Goal: Browse casually

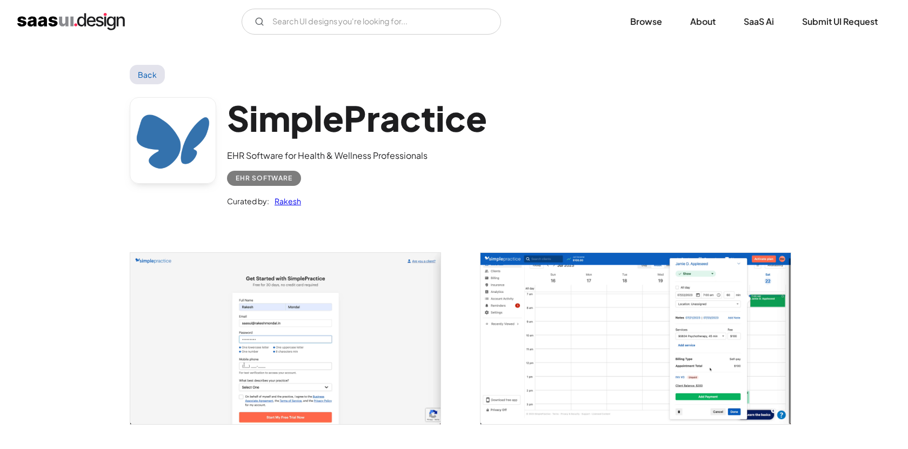
click at [302, 328] on img "open lightbox" at bounding box center [285, 338] width 310 height 171
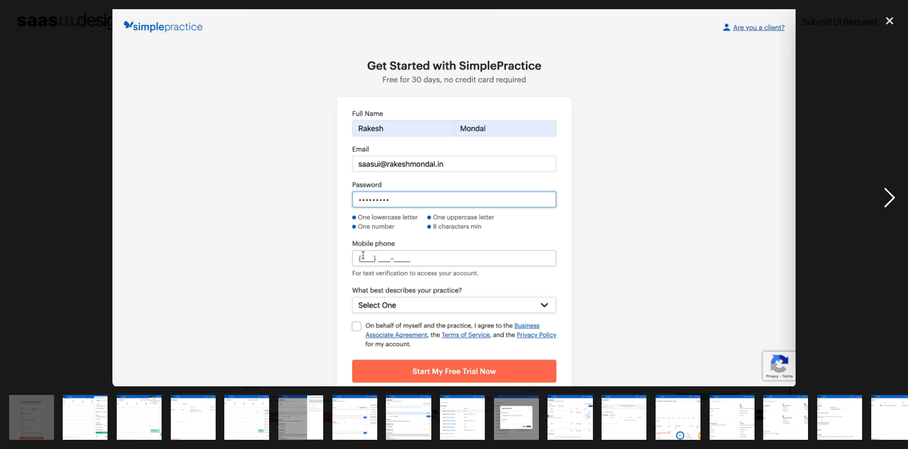
click at [889, 196] on div "next image" at bounding box center [889, 197] width 37 height 377
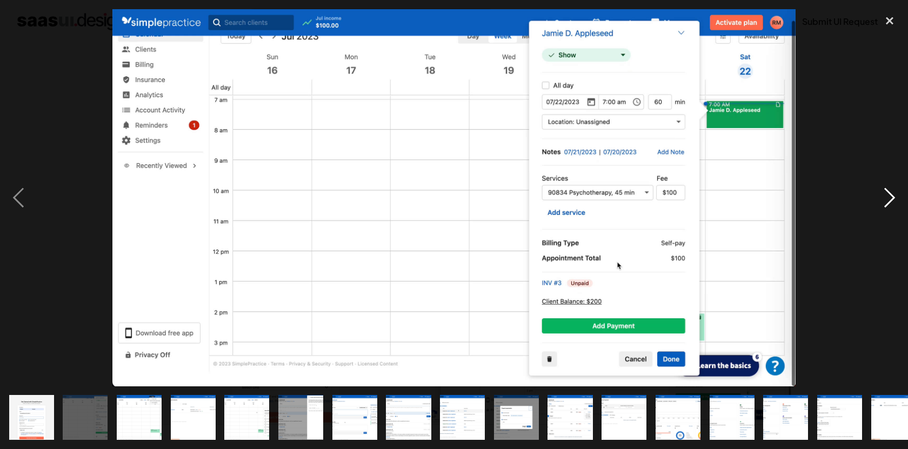
click at [889, 196] on div "next image" at bounding box center [889, 197] width 37 height 377
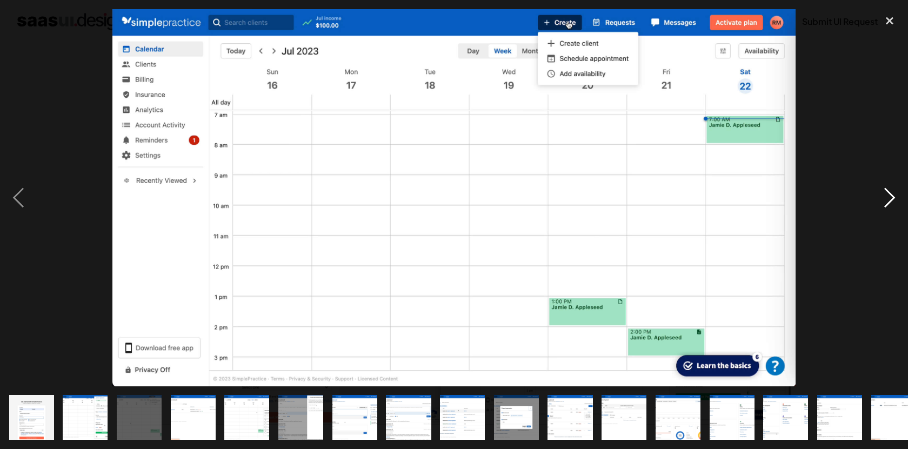
click at [889, 196] on div "next image" at bounding box center [889, 197] width 37 height 377
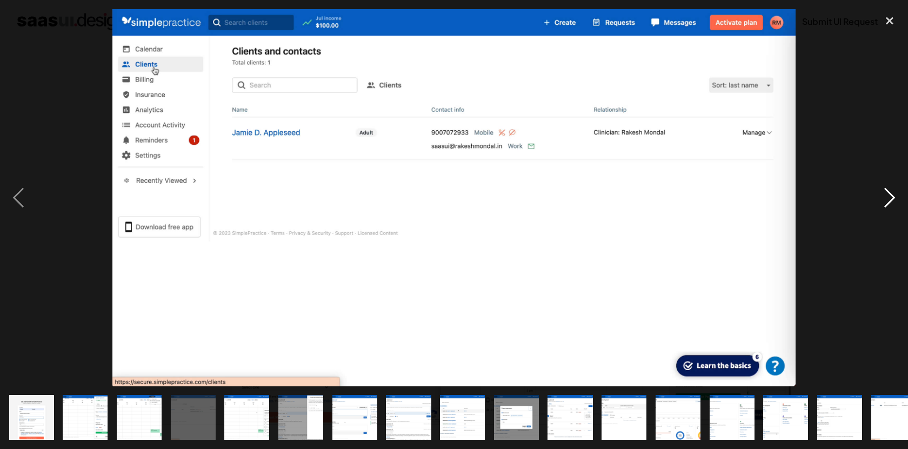
click at [889, 196] on div "next image" at bounding box center [889, 197] width 37 height 377
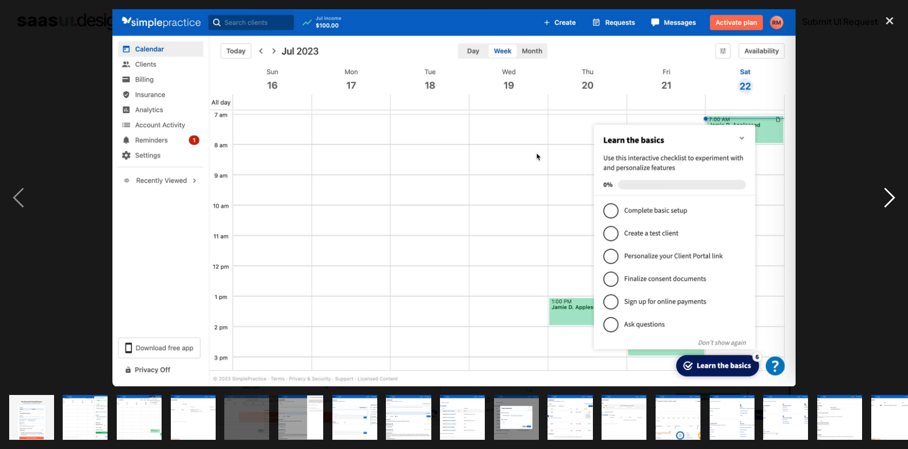
click at [889, 196] on div "next image" at bounding box center [889, 197] width 37 height 377
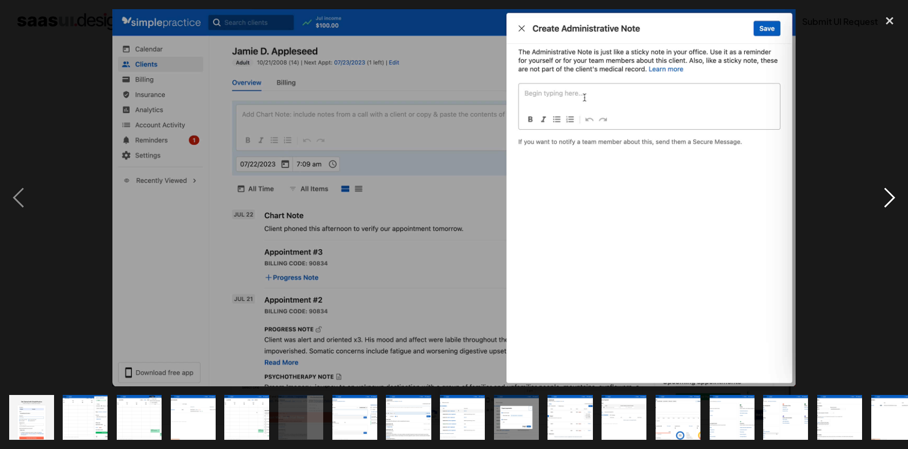
click at [889, 196] on div "next image" at bounding box center [889, 197] width 37 height 377
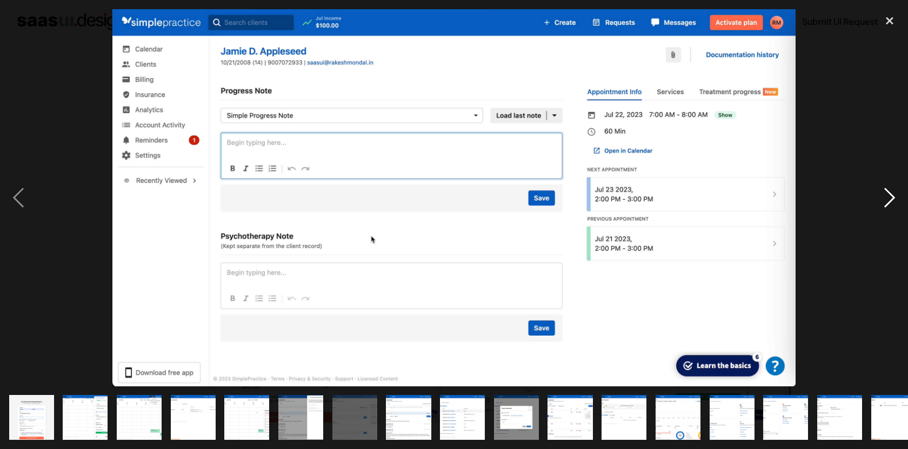
click at [889, 196] on div "next image" at bounding box center [889, 197] width 37 height 377
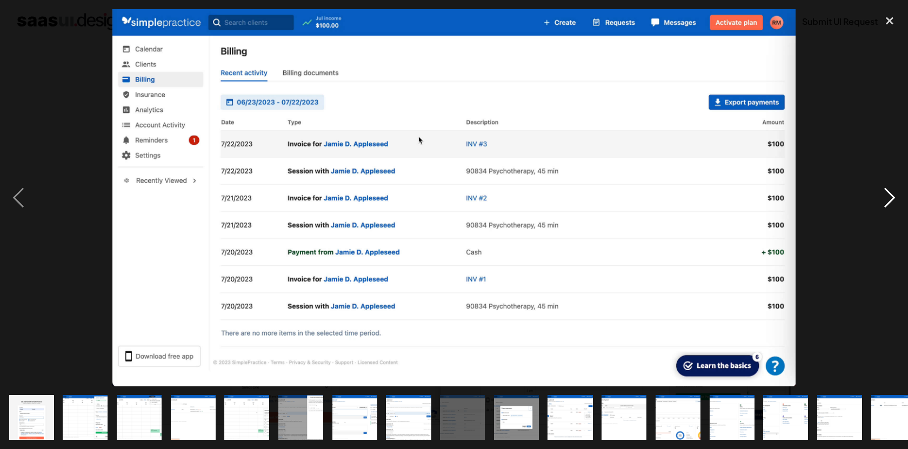
click at [889, 199] on div "next image" at bounding box center [889, 197] width 37 height 377
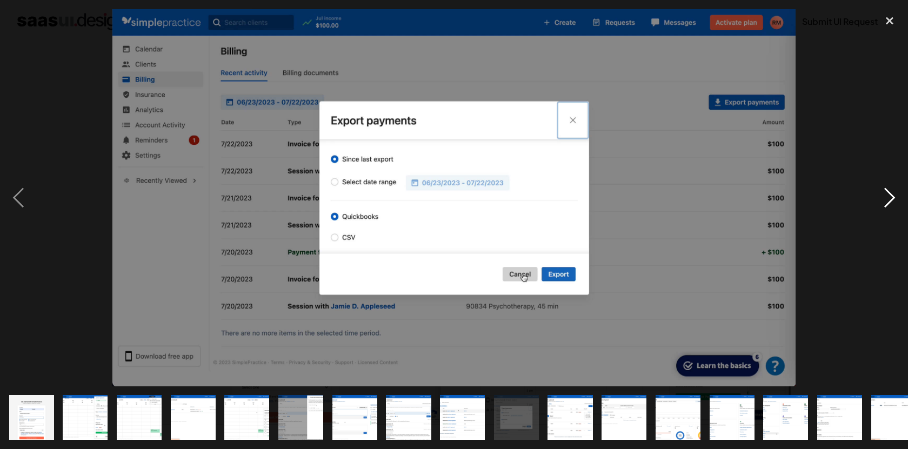
click at [889, 199] on div "next image" at bounding box center [889, 197] width 37 height 377
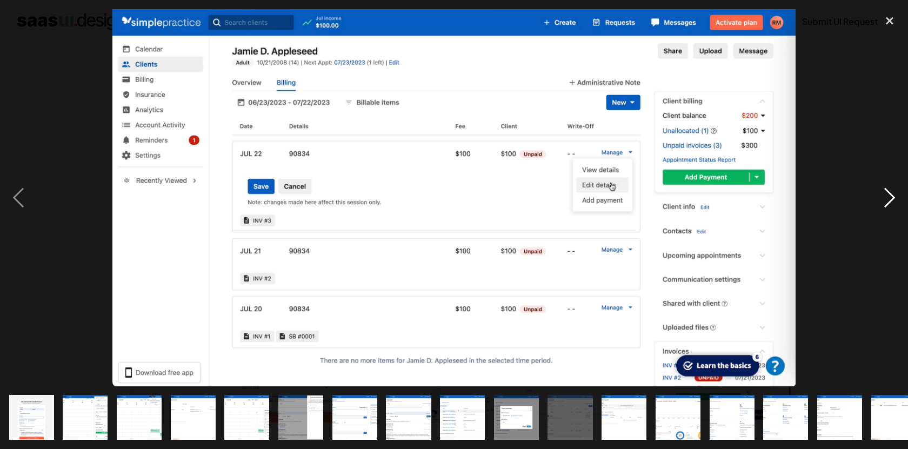
click at [889, 199] on div "next image" at bounding box center [889, 197] width 37 height 377
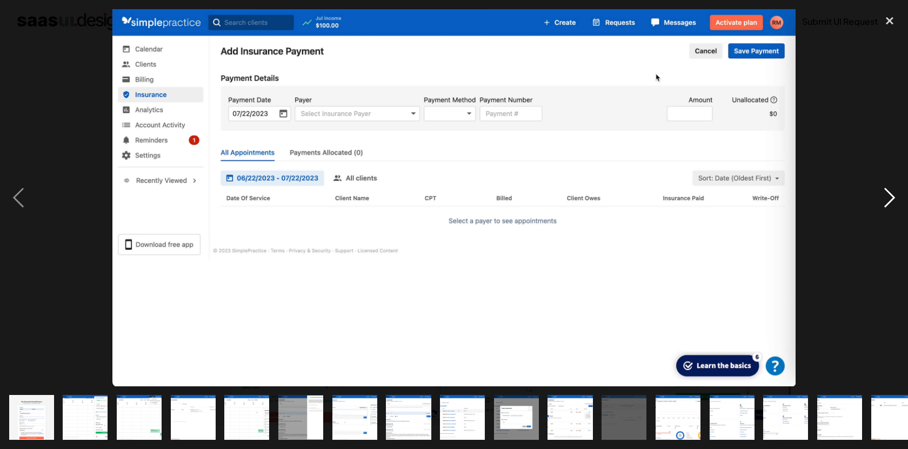
click at [889, 199] on div "next image" at bounding box center [889, 197] width 37 height 377
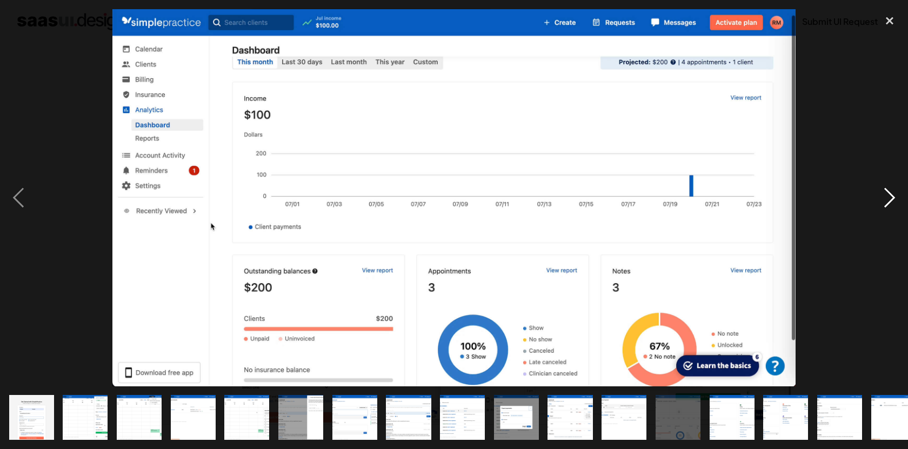
click at [889, 199] on div "next image" at bounding box center [889, 197] width 37 height 377
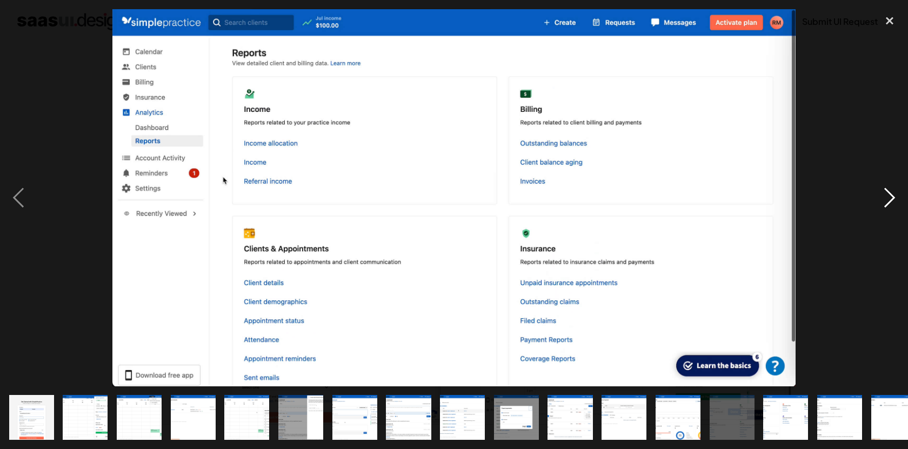
click at [889, 199] on div "next image" at bounding box center [889, 197] width 37 height 377
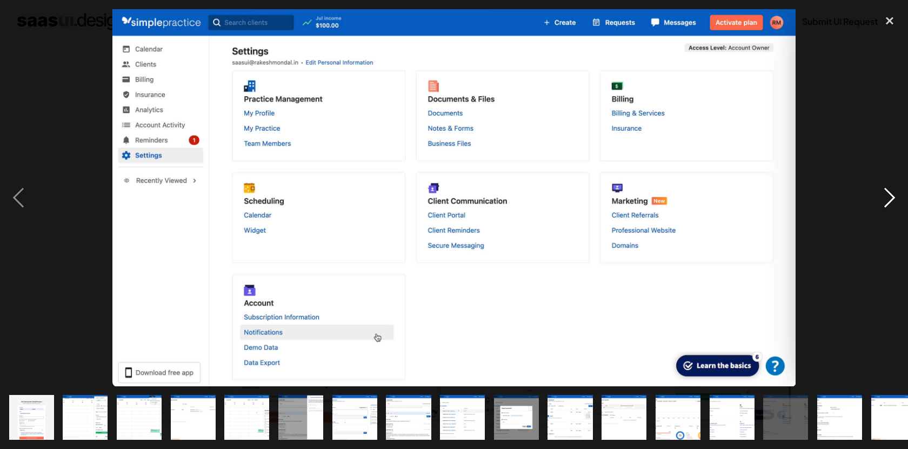
click at [889, 199] on div "next image" at bounding box center [889, 197] width 37 height 377
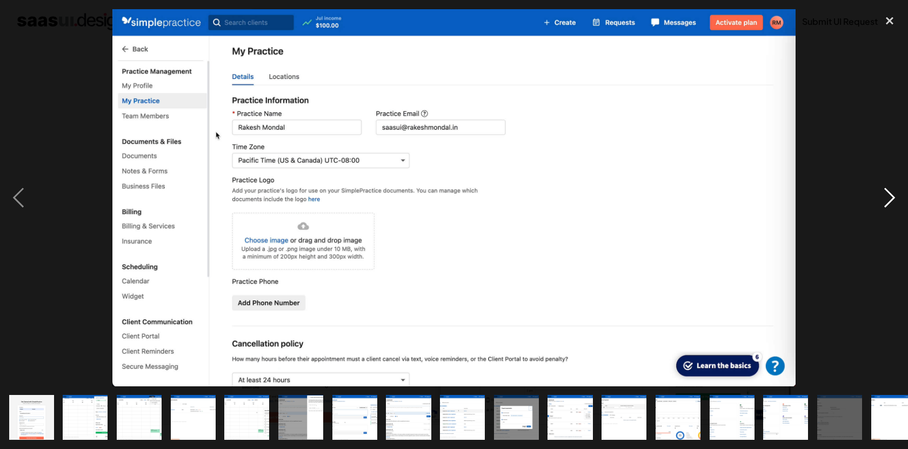
click at [889, 199] on div "next image" at bounding box center [889, 197] width 37 height 377
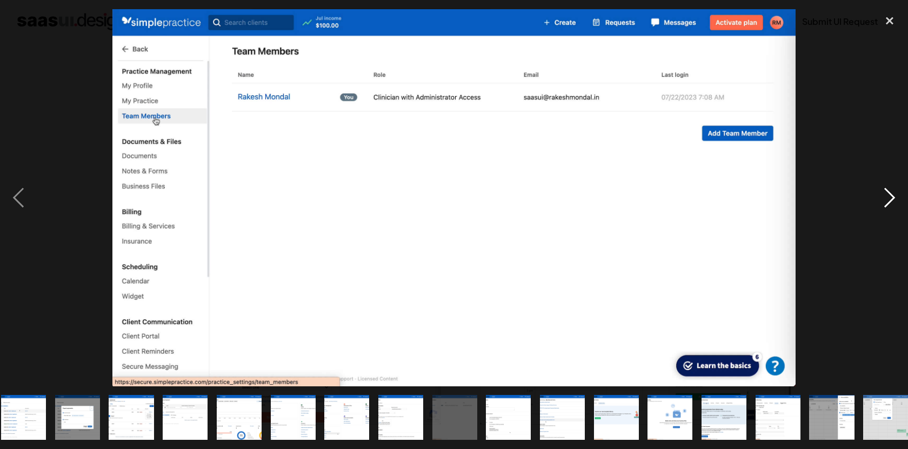
scroll to position [0, 448]
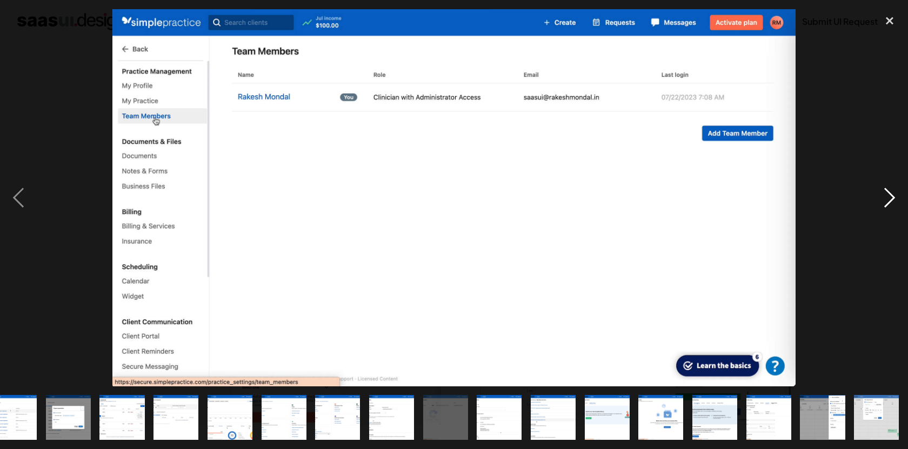
click at [889, 199] on div "next image" at bounding box center [889, 197] width 37 height 377
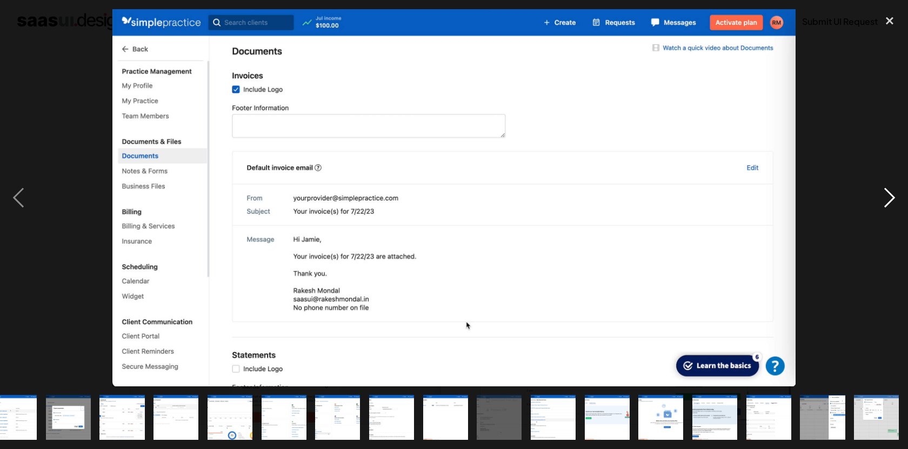
click at [889, 199] on div "next image" at bounding box center [889, 197] width 37 height 377
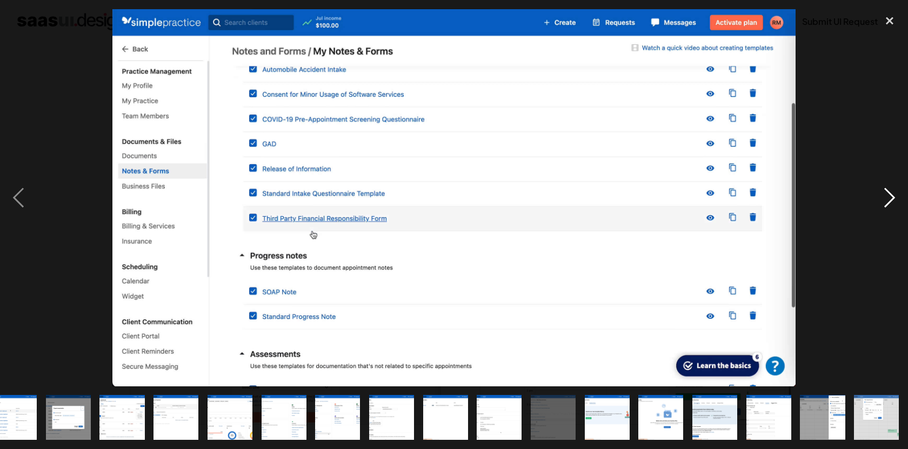
click at [889, 199] on div "next image" at bounding box center [889, 197] width 37 height 377
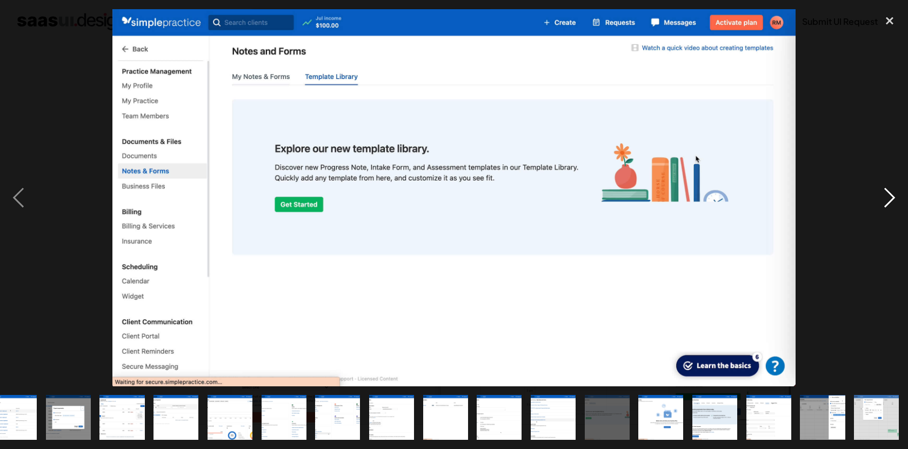
click at [889, 199] on div "next image" at bounding box center [889, 197] width 37 height 377
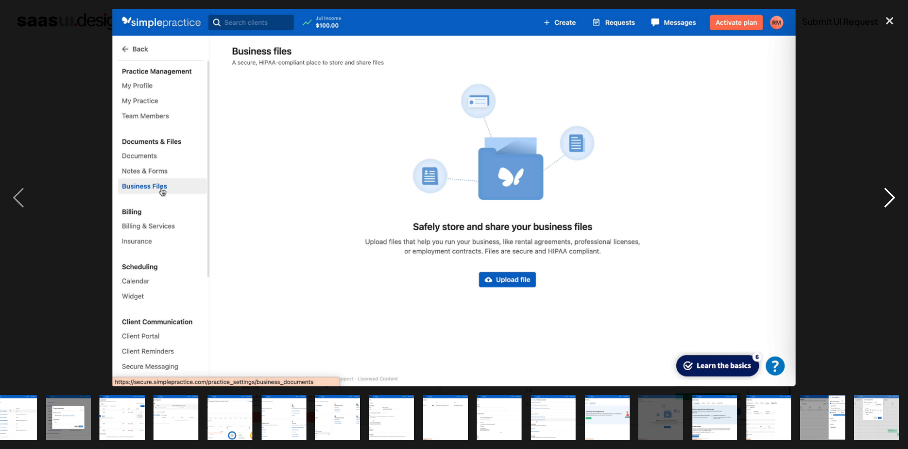
click at [889, 199] on div "next image" at bounding box center [889, 197] width 37 height 377
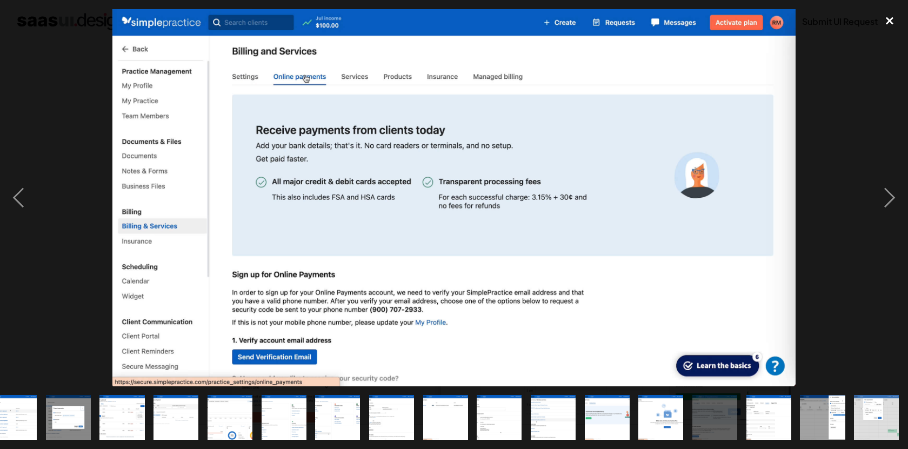
click at [886, 11] on div "close lightbox" at bounding box center [889, 21] width 37 height 24
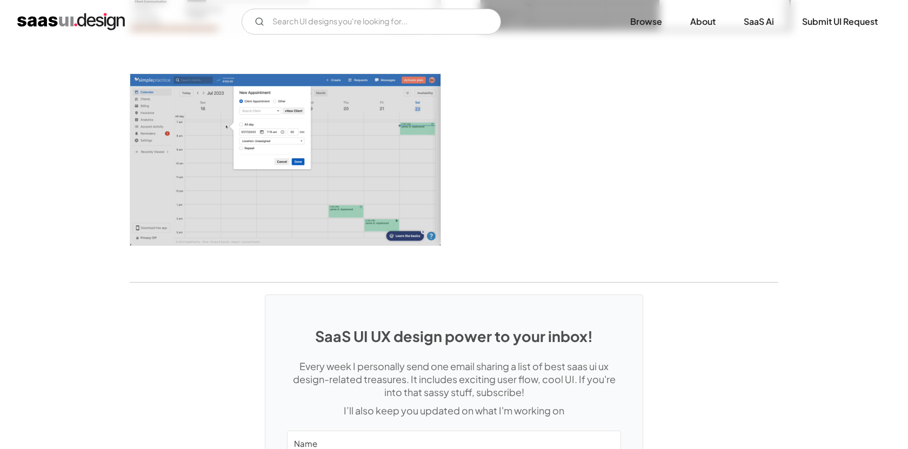
scroll to position [2938, 0]
